Goal: Feedback & Contribution: Contribute content

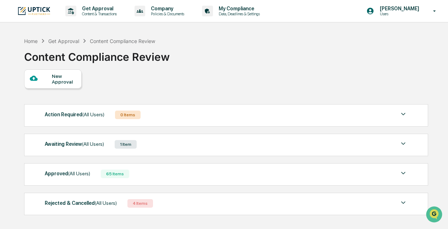
click at [280, 140] on div "Awaiting Review (All Users) 1 Item" at bounding box center [226, 144] width 363 height 10
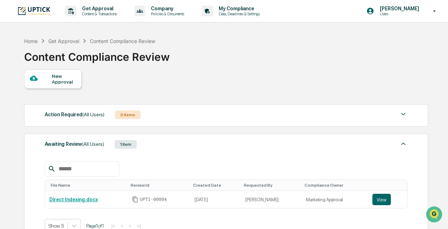
scroll to position [39, 0]
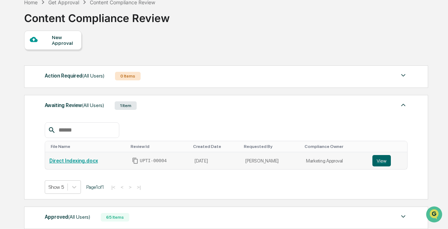
click at [72, 160] on link "Direct Indexing.docx" at bounding box center [73, 161] width 49 height 6
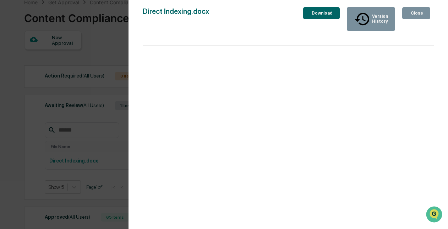
click at [410, 14] on icon "button" at bounding box center [413, 17] width 7 height 7
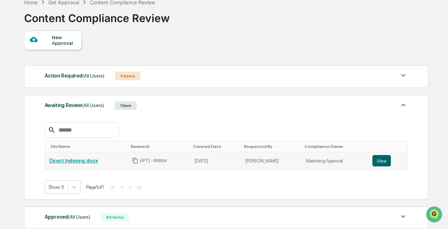
click at [87, 159] on link "Direct Indexing.docx" at bounding box center [73, 161] width 49 height 6
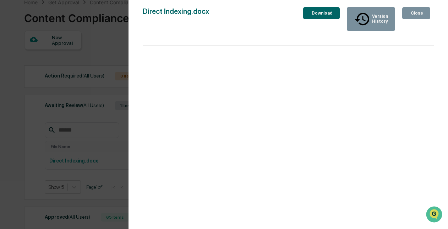
click at [410, 11] on div "Close" at bounding box center [416, 13] width 14 height 5
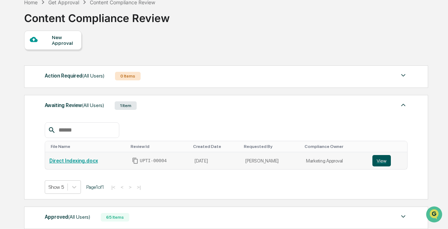
click at [374, 158] on button "View" at bounding box center [381, 160] width 18 height 11
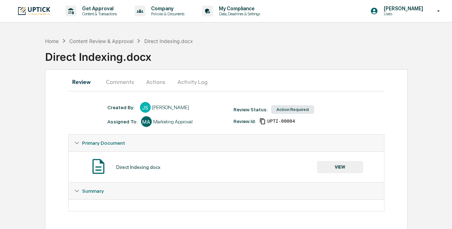
click at [127, 83] on button "Comments" at bounding box center [119, 81] width 39 height 17
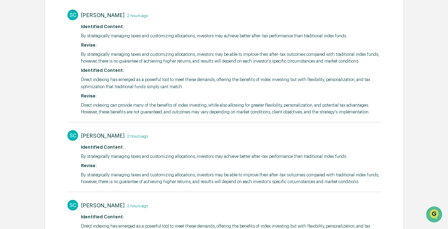
scroll to position [143, 0]
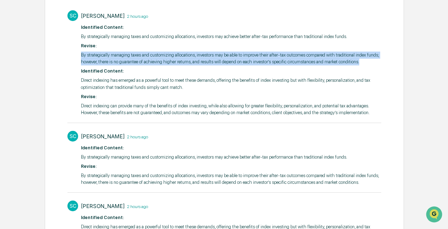
drag, startPoint x: 361, startPoint y: 63, endPoint x: 79, endPoint y: 50, distance: 282.5
click at [79, 50] on div "SC Stacie Craddock 2 hours ago ​ Identified Content: By strategically managing …" at bounding box center [223, 62] width 313 height 111
copy p "By strategically managing taxes and customizing allocations, investors may be a…"
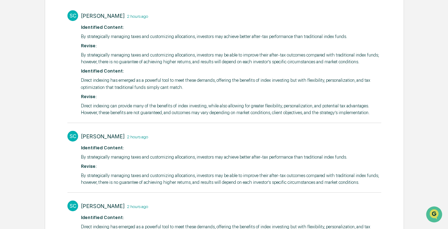
drag, startPoint x: 370, startPoint y: 111, endPoint x: 268, endPoint y: 113, distance: 101.9
drag, startPoint x: 268, startPoint y: 113, endPoint x: 376, endPoint y: 121, distance: 107.5
click at [376, 121] on div "SC Stacie Craddock 2 hours ago ​ Identified Content: By strategically managing …" at bounding box center [223, 65] width 313 height 116
drag, startPoint x: 367, startPoint y: 113, endPoint x: 282, endPoint y: 92, distance: 88.1
drag, startPoint x: 282, startPoint y: 92, endPoint x: 78, endPoint y: 103, distance: 204.1
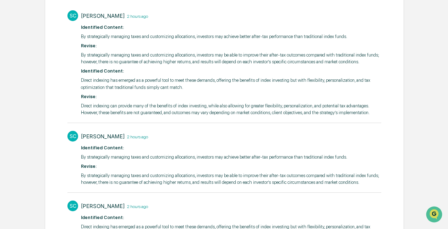
click at [78, 103] on div "SC Stacie Craddock 2 hours ago ​ Identified Content: By strategically managing …" at bounding box center [223, 62] width 313 height 111
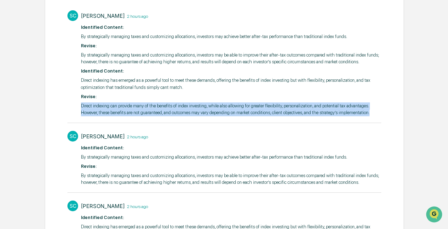
drag, startPoint x: 80, startPoint y: 103, endPoint x: 369, endPoint y: 113, distance: 289.1
click at [369, 113] on div "SC Stacie Craddock 2 hours ago ​ Identified Content: By strategically managing …" at bounding box center [223, 62] width 313 height 111
copy p "Direct indexing can provide many of the benefits of index investing, while also…"
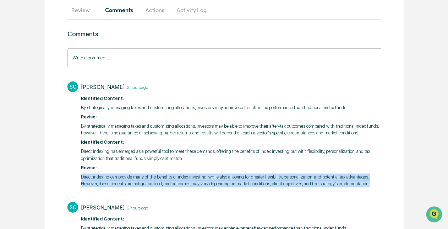
scroll to position [71, 0]
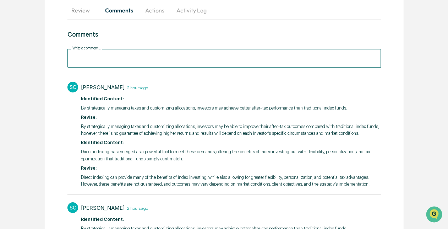
click at [165, 58] on input "Write a comment..." at bounding box center [223, 58] width 313 height 19
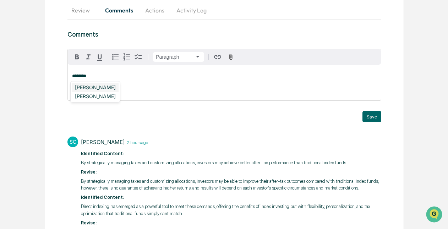
click at [104, 90] on div "Stacie Craddock" at bounding box center [95, 87] width 47 height 9
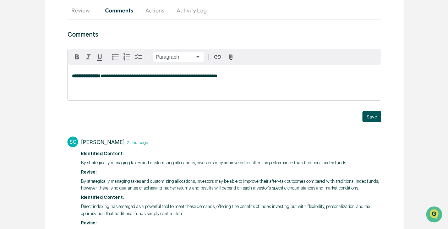
click at [365, 111] on button "Save" at bounding box center [371, 116] width 19 height 11
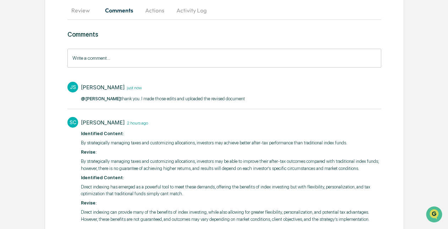
click at [152, 15] on button "Actions" at bounding box center [155, 10] width 32 height 17
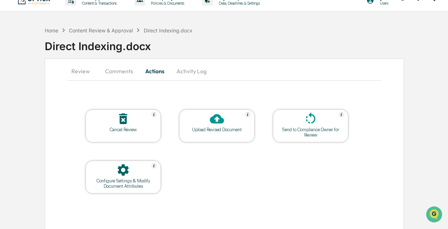
click at [212, 129] on div "Upload Revised Document" at bounding box center [217, 129] width 64 height 5
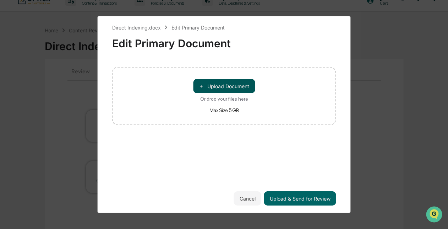
click at [230, 88] on button "＋ Upload Document" at bounding box center [224, 86] width 62 height 14
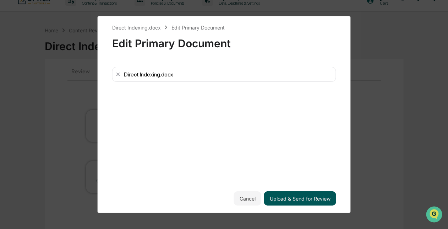
click at [308, 195] on button "Upload & Send for Review" at bounding box center [300, 198] width 72 height 14
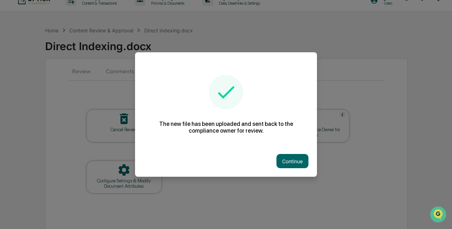
scroll to position [0, 0]
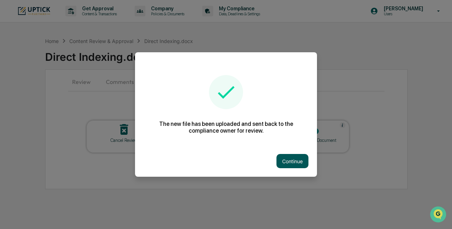
click at [289, 166] on button "Continue" at bounding box center [292, 161] width 32 height 14
